Goal: Task Accomplishment & Management: Use online tool/utility

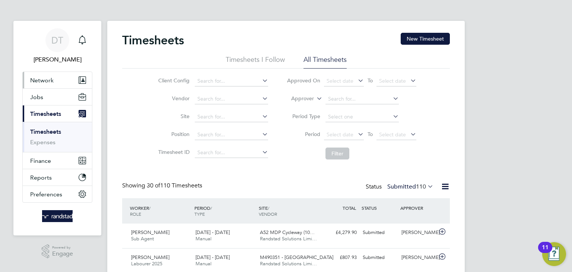
click at [51, 79] on span "Network" at bounding box center [41, 80] width 23 height 7
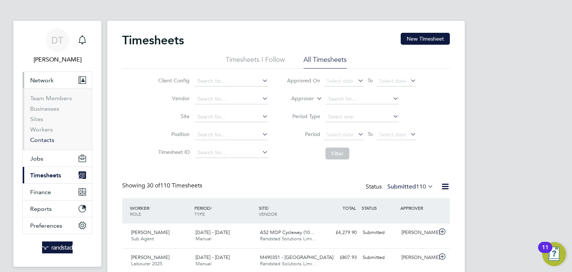
click at [38, 139] on link "Contacts" at bounding box center [42, 139] width 24 height 7
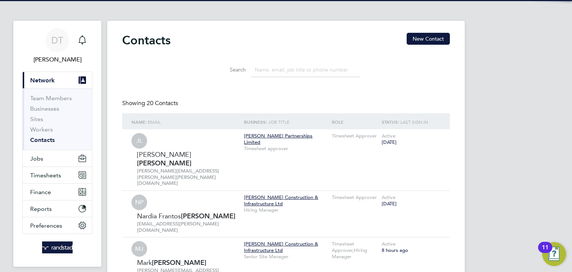
click at [270, 69] on input at bounding box center [305, 70] width 109 height 15
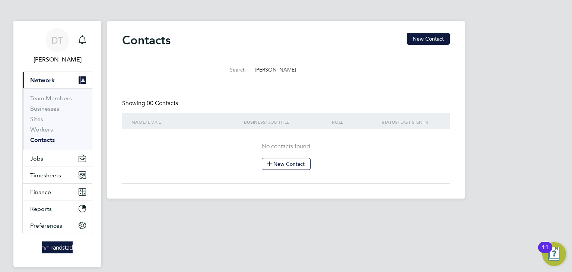
click at [263, 69] on input "[PERSON_NAME]" at bounding box center [305, 70] width 109 height 15
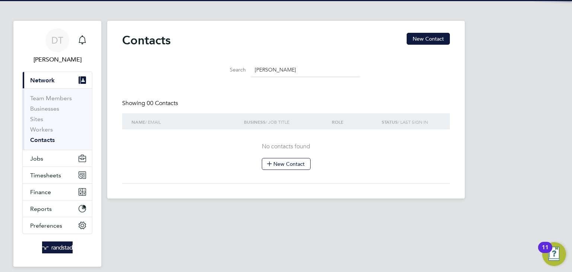
click at [300, 72] on input "[PERSON_NAME]" at bounding box center [305, 70] width 109 height 15
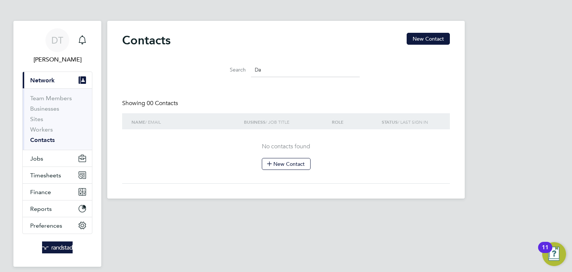
type input "D"
type input "G"
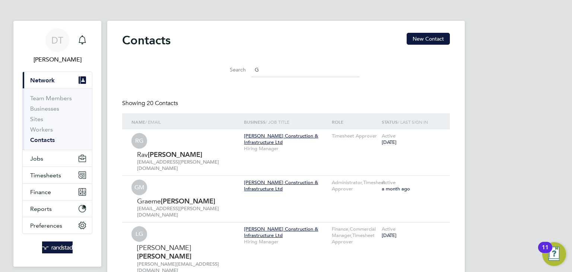
click at [263, 73] on input "G" at bounding box center [305, 70] width 109 height 15
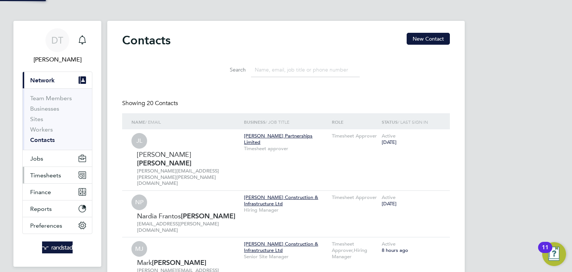
click at [44, 178] on span "Timesheets" at bounding box center [45, 175] width 31 height 7
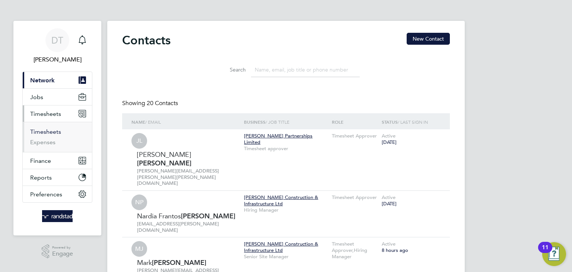
click at [45, 133] on link "Timesheets" at bounding box center [45, 131] width 31 height 7
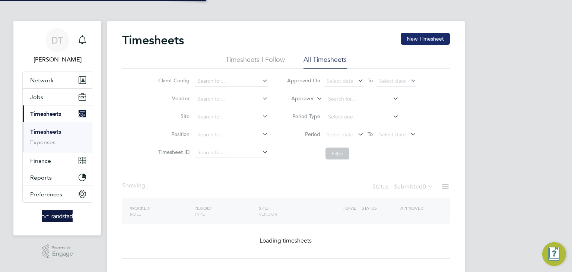
click at [418, 33] on button "New Timesheet" at bounding box center [425, 39] width 49 height 12
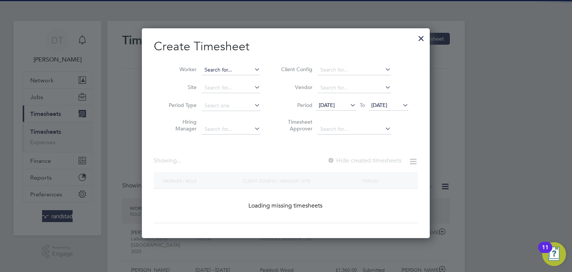
click at [219, 67] on input at bounding box center [231, 70] width 58 height 10
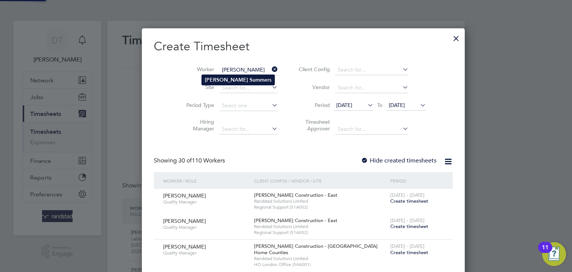
click at [212, 78] on b "[PERSON_NAME]" at bounding box center [226, 80] width 43 height 6
type input "[PERSON_NAME]"
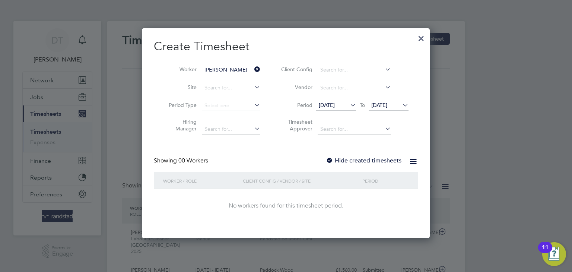
click at [348, 161] on label "Hide created timesheets" at bounding box center [364, 160] width 76 height 7
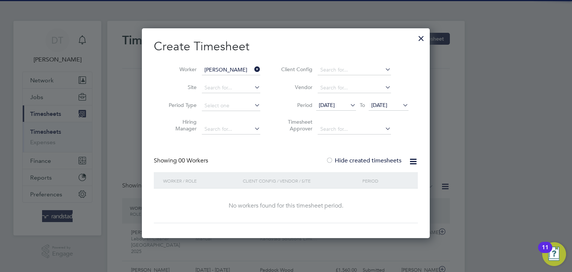
click at [384, 104] on span "[DATE]" at bounding box center [379, 105] width 16 height 7
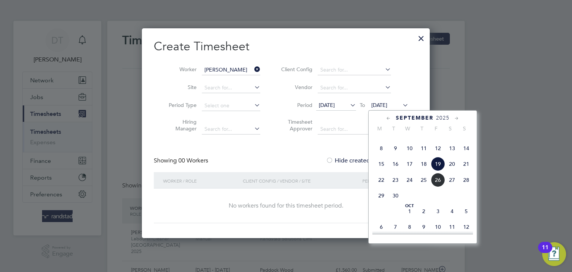
click at [438, 187] on span "26" at bounding box center [438, 180] width 14 height 14
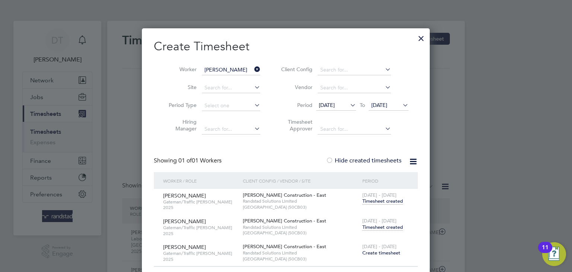
click at [379, 227] on span "Timesheet created" at bounding box center [383, 227] width 41 height 7
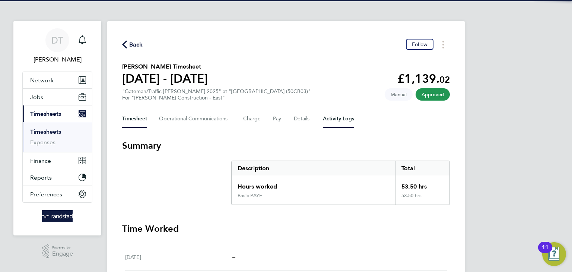
click at [330, 123] on Logs-tab "Activity Logs" at bounding box center [338, 119] width 31 height 18
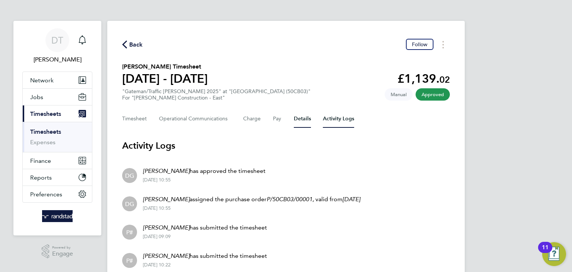
click at [299, 120] on button "Details" at bounding box center [302, 119] width 17 height 18
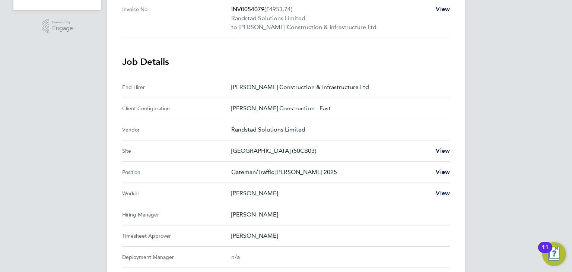
click at [439, 195] on span "View" at bounding box center [443, 193] width 14 height 7
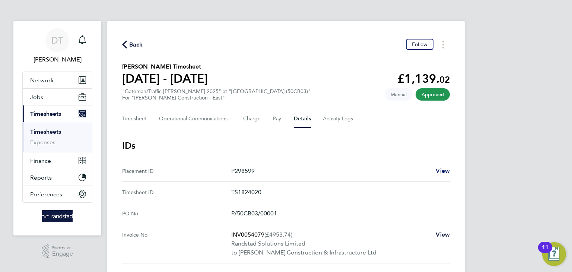
click at [443, 169] on span "View" at bounding box center [443, 170] width 14 height 7
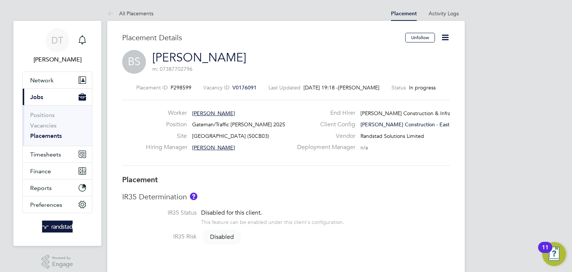
click at [204, 146] on span "[PERSON_NAME]" at bounding box center [213, 147] width 43 height 7
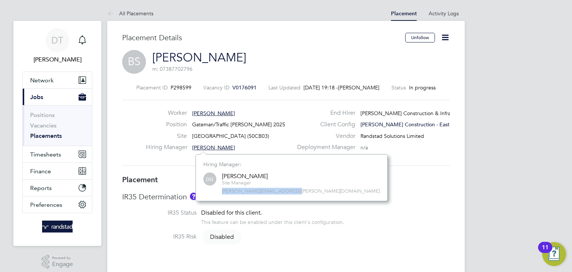
drag, startPoint x: 221, startPoint y: 192, endPoint x: 293, endPoint y: 194, distance: 71.6
click at [293, 194] on div "DG Dan Ghinea Site Manager dan.ghinea@morgansindall.com" at bounding box center [291, 182] width 177 height 23
copy span "dan.ghinea@morgansindall.com"
click at [142, 97] on div "Placement ID P298599 Vacancy ID V0176091 Last Updated 26 Sep 2025, 19:18 - Emma…" at bounding box center [286, 125] width 328 height 100
